Goal: Information Seeking & Learning: Learn about a topic

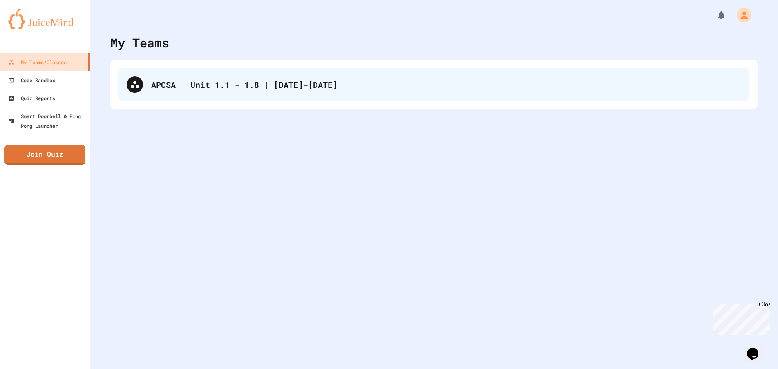
click at [513, 88] on div "APCSA | Unit 1.1 - 1.8 | [DATE]-[DATE]" at bounding box center [446, 84] width 590 height 12
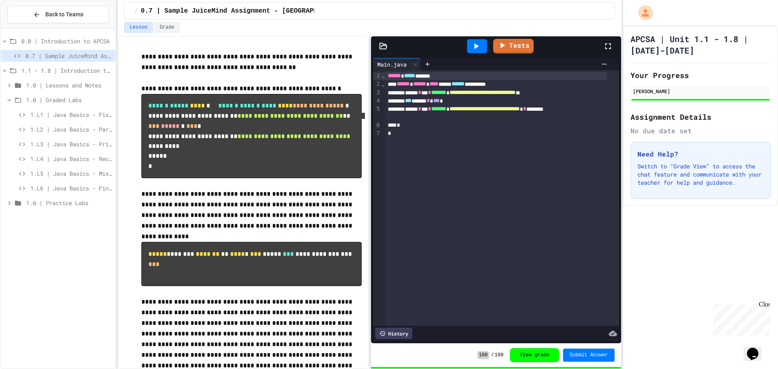
click at [59, 105] on div "1.0 | Graded Labs" at bounding box center [58, 100] width 114 height 12
click at [56, 95] on div "1.0 | Graded Labs" at bounding box center [58, 100] width 114 height 12
click at [72, 121] on div "1.L1 | Java Basics - Fish Lab" at bounding box center [58, 116] width 114 height 15
click at [73, 115] on span "1.L1 | Java Basics - Fish Lab" at bounding box center [71, 114] width 82 height 9
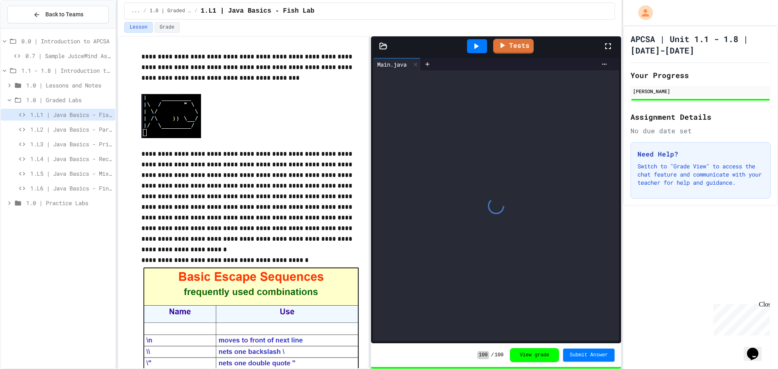
click at [78, 131] on span "1.L2 | Java Basics - Paragraphs Lab" at bounding box center [71, 129] width 82 height 9
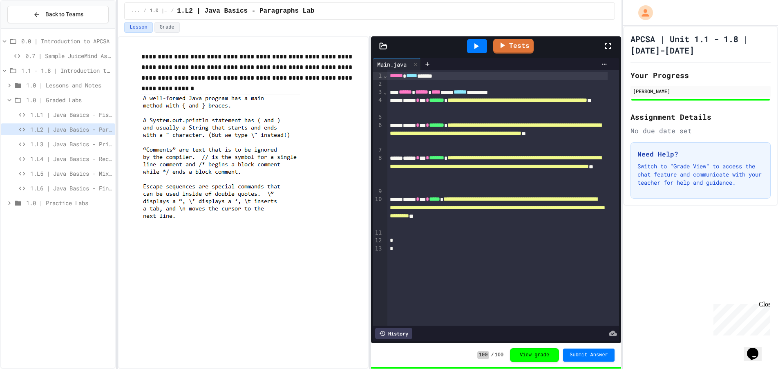
click at [79, 147] on span "1.L3 | Java Basics - Printing Code Lab" at bounding box center [71, 144] width 82 height 9
